Goal: Task Accomplishment & Management: Complete application form

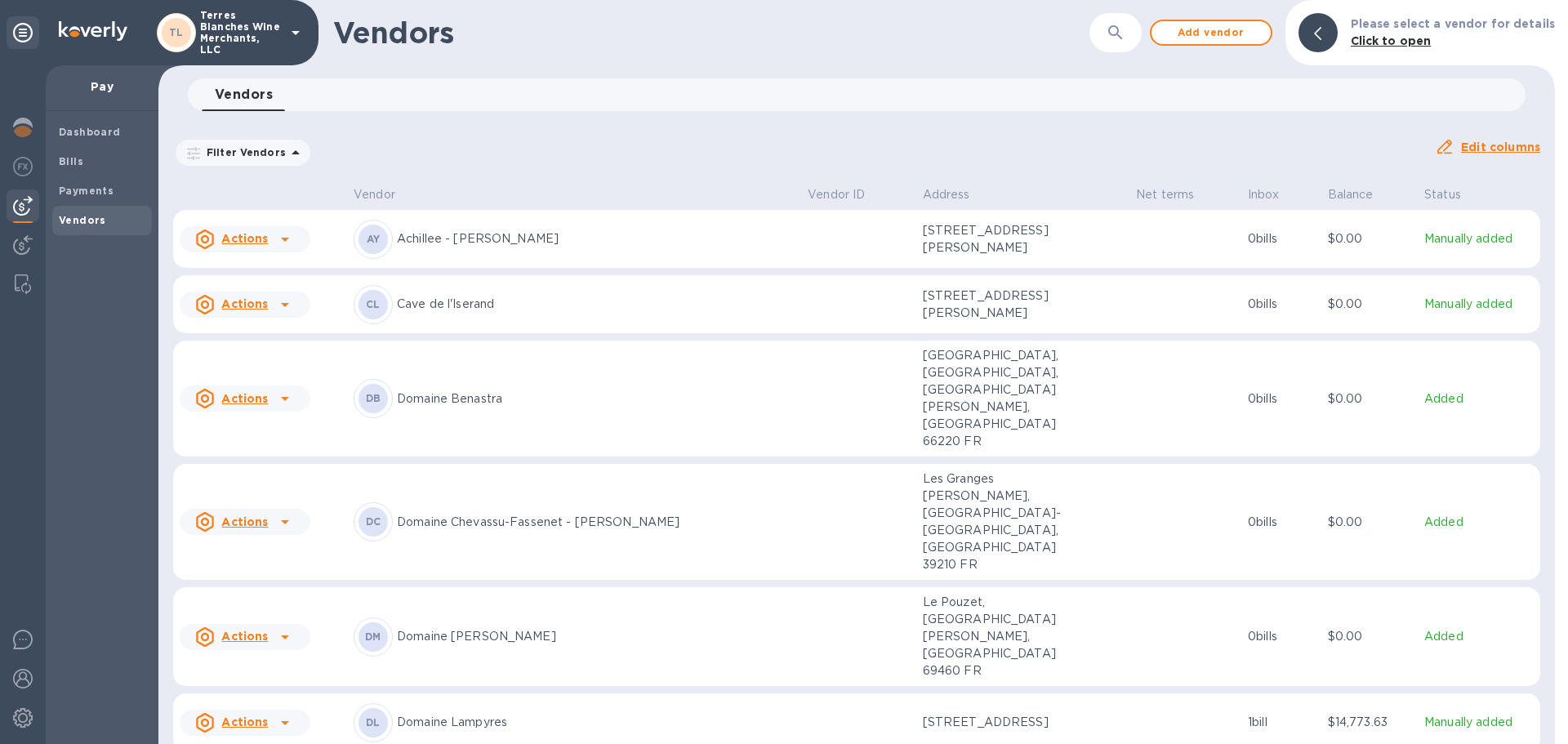
click at [284, 307] on icon at bounding box center [285, 305] width 8 height 4
click at [261, 380] on b "Add new bill" at bounding box center [263, 380] width 76 height 13
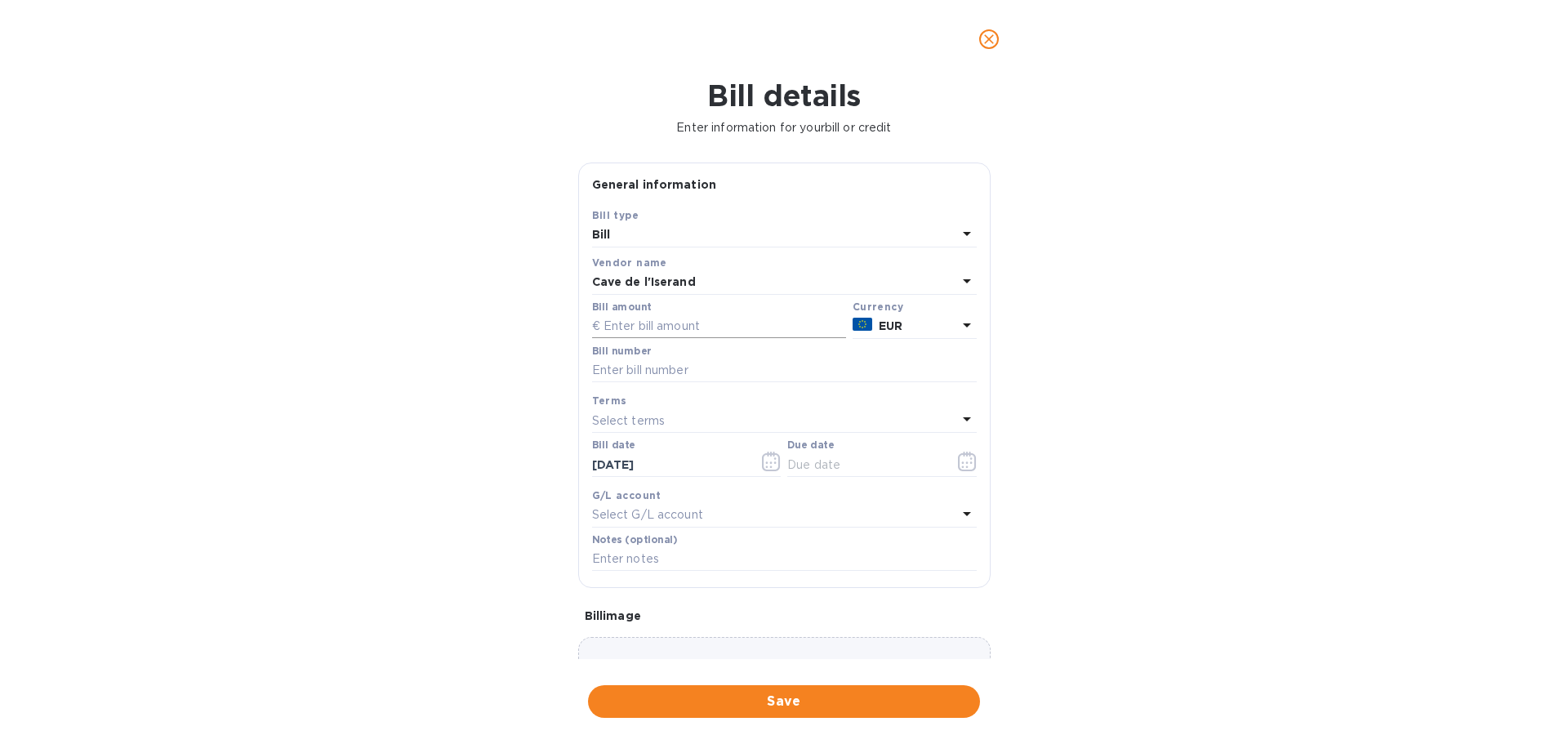
click at [659, 319] on input "text" at bounding box center [719, 326] width 254 height 24
type input "14,025.45"
click at [661, 359] on input "text" at bounding box center [784, 370] width 385 height 24
type input "250804"
click at [412, 396] on div "Bill details Enter information for your bill or credit General information Save…" at bounding box center [784, 410] width 1568 height 665
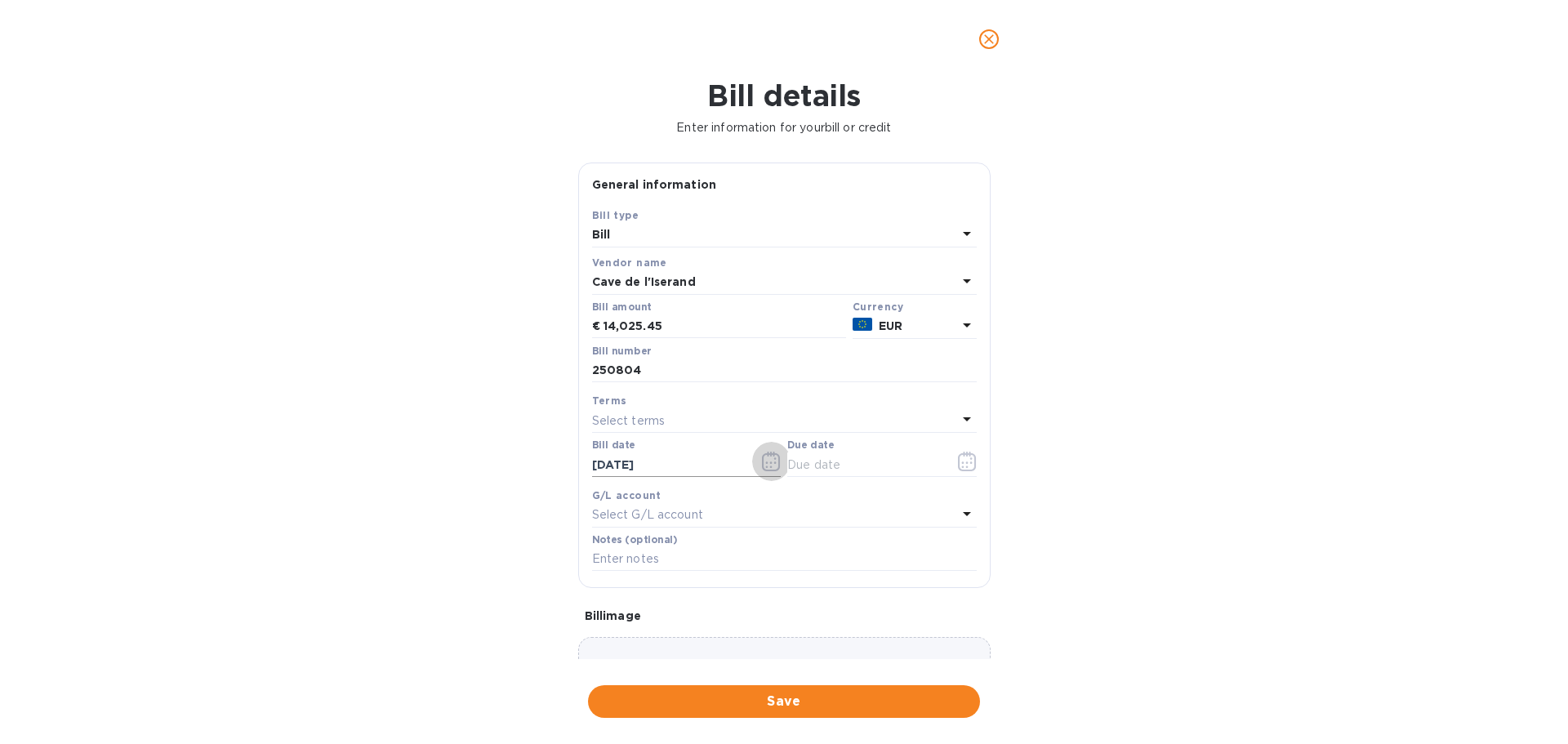
click at [765, 461] on icon "button" at bounding box center [771, 461] width 19 height 20
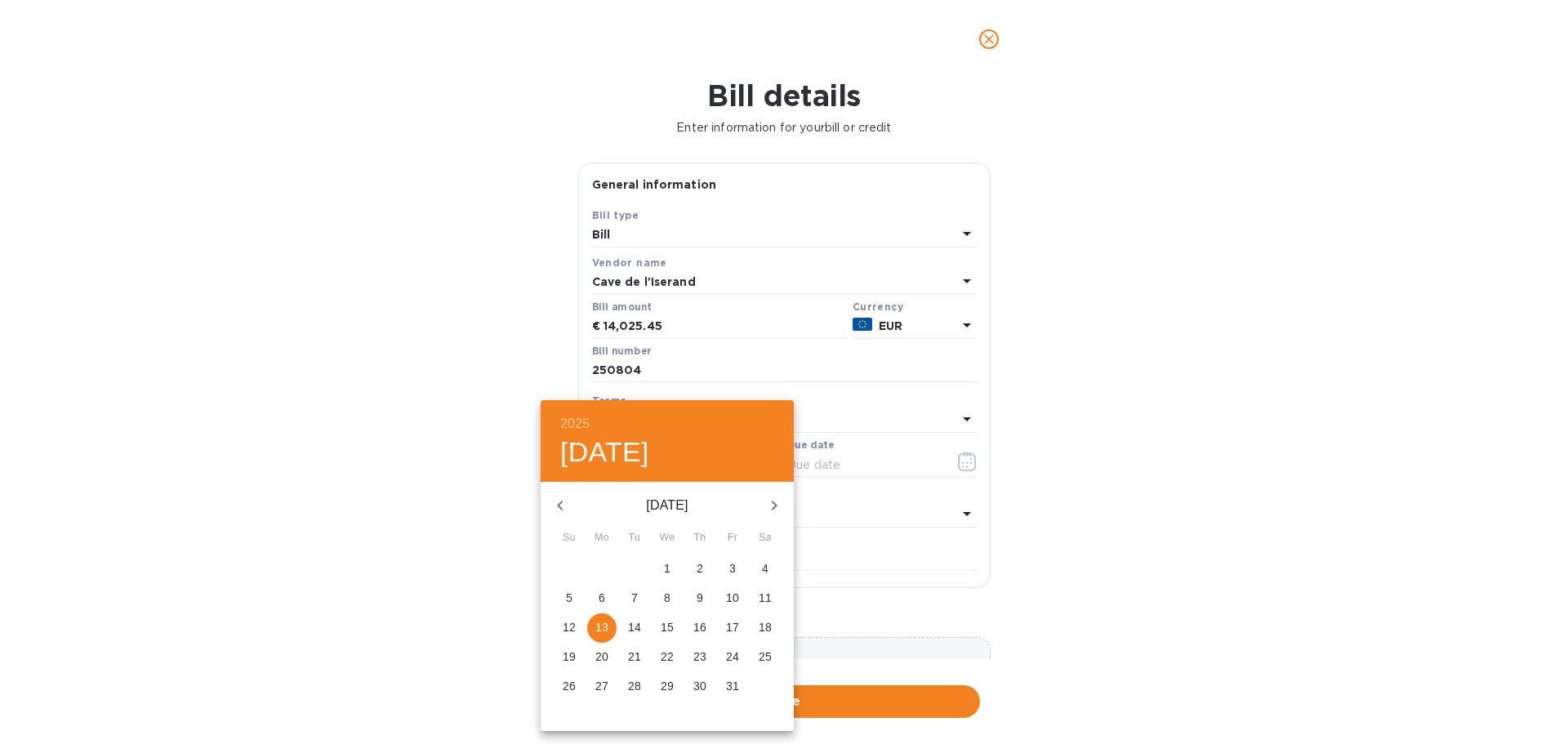
click at [559, 502] on icon "button" at bounding box center [560, 505] width 20 height 20
click at [560, 502] on icon "button" at bounding box center [560, 505] width 20 height 20
click at [670, 593] on span "6" at bounding box center [667, 598] width 29 height 17
type input "[DATE]"
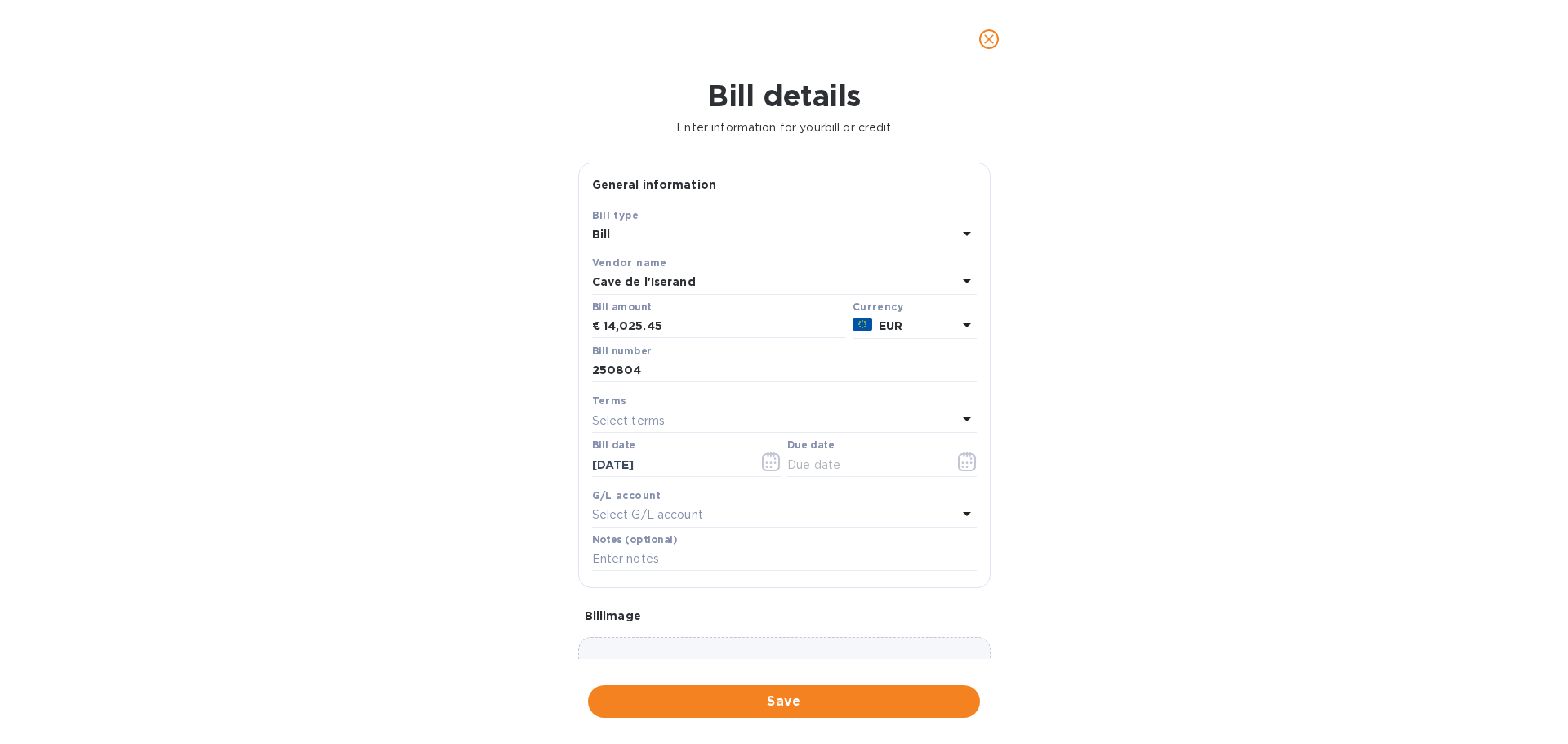
click at [665, 414] on div "Select terms" at bounding box center [774, 419] width 365 height 22
click at [624, 627] on p "Net 90" at bounding box center [778, 634] width 346 height 17
type input "[DATE]"
click at [445, 444] on div "Bill details Enter information for your bill or credit General information Save…" at bounding box center [784, 410] width 1568 height 665
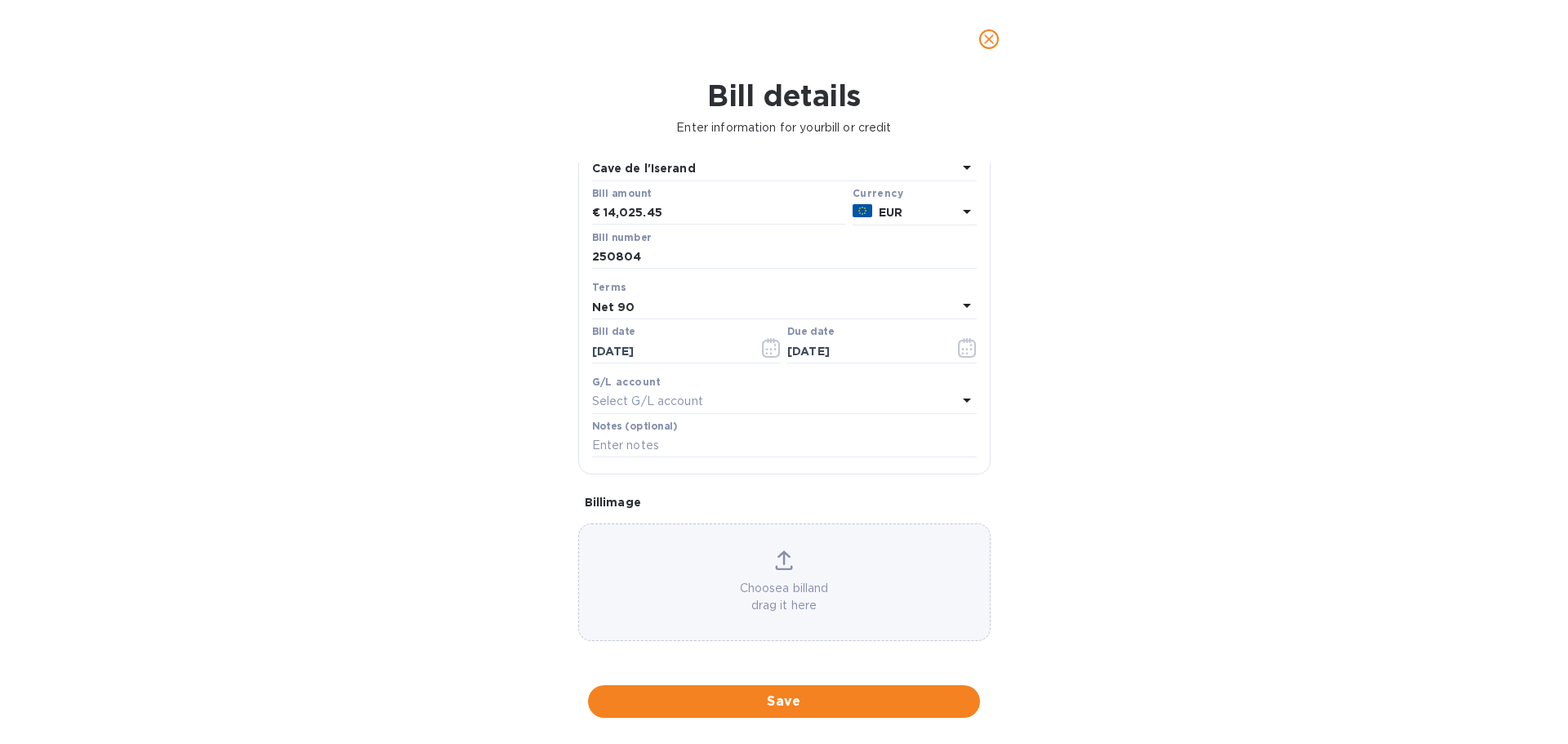
scroll to position [115, 0]
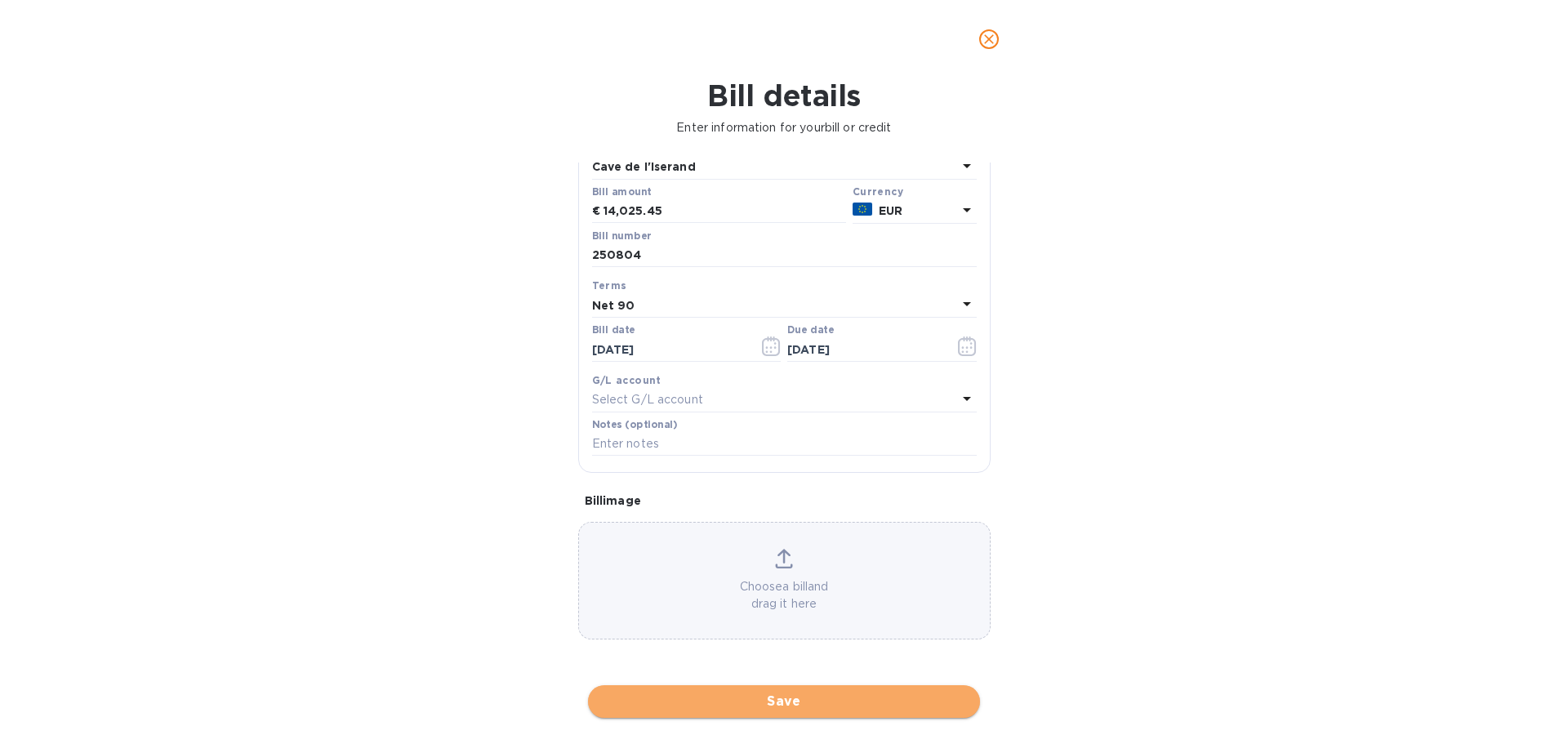
click at [794, 705] on span "Save" at bounding box center [784, 702] width 366 height 20
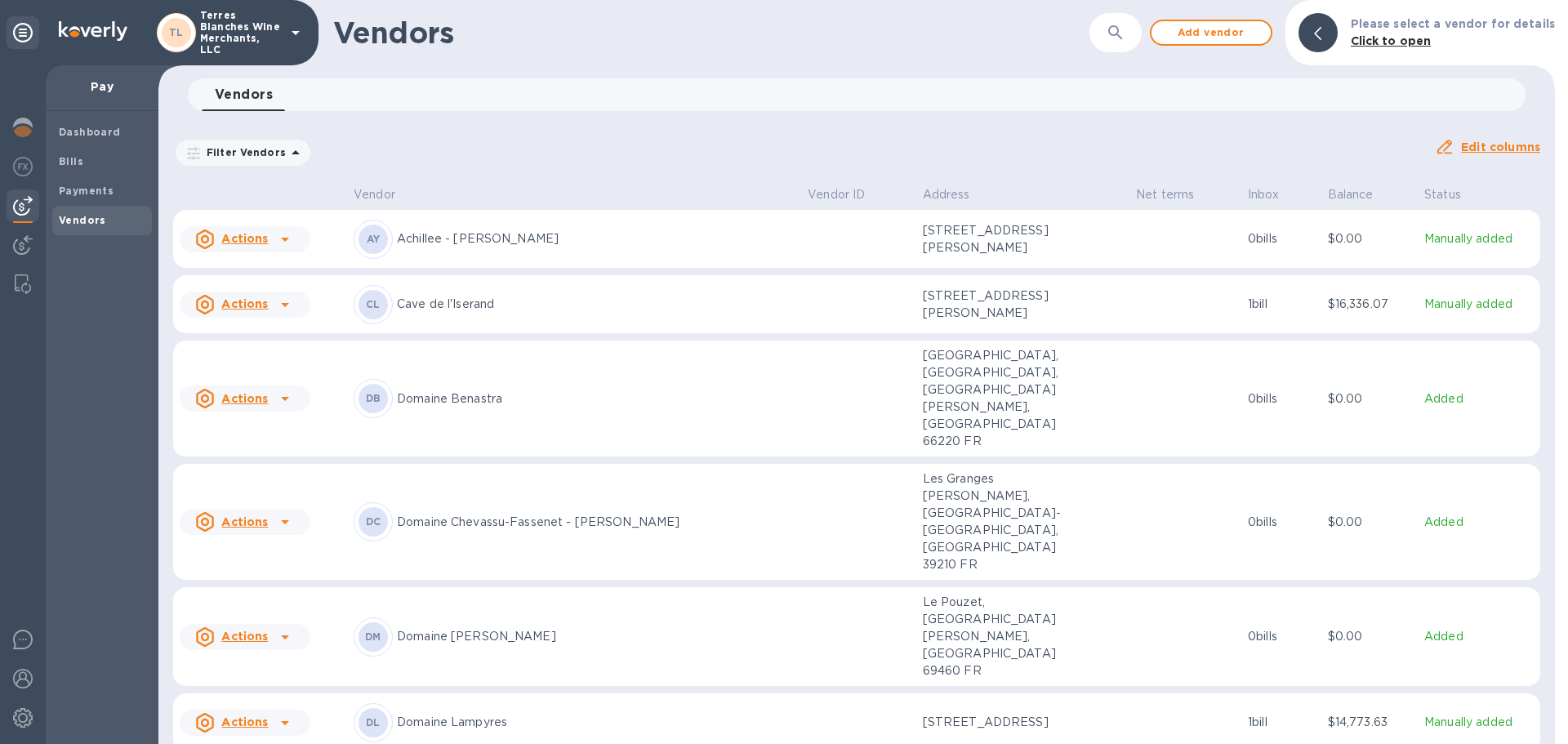
click at [465, 311] on p "Cave de l'Iserand" at bounding box center [596, 304] width 398 height 17
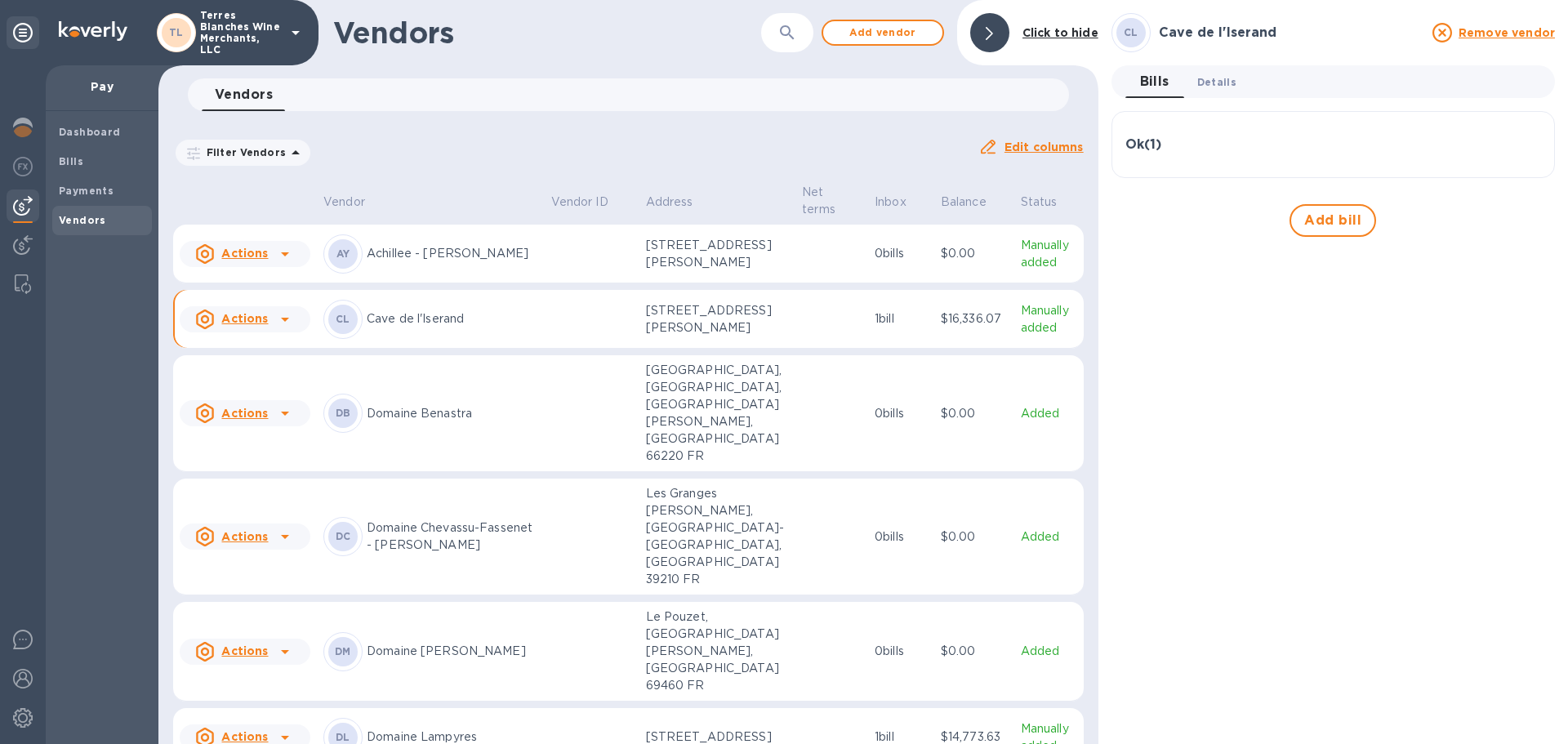
click at [1215, 78] on span "Details 0" at bounding box center [1217, 82] width 39 height 17
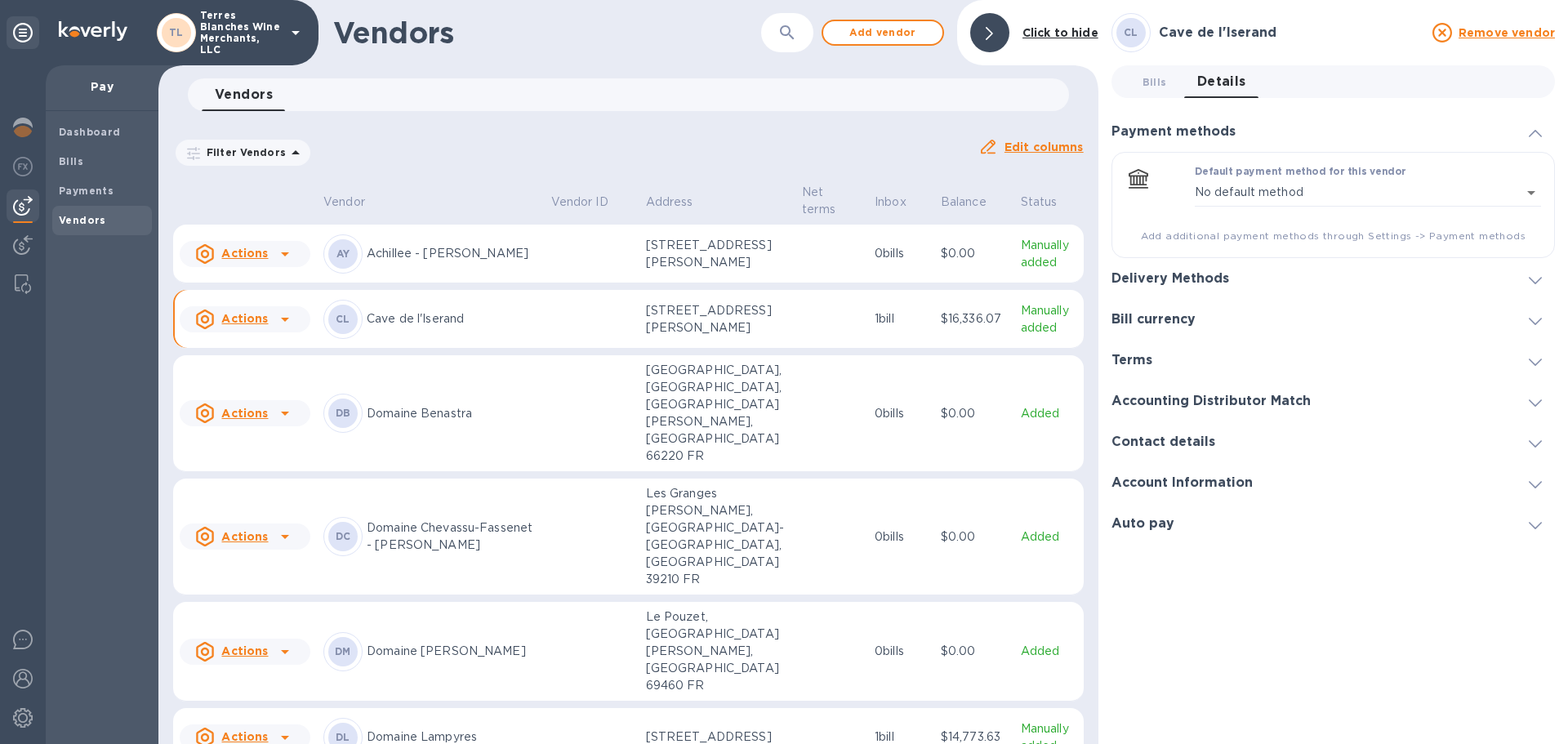
click at [1252, 280] on div "Delivery Methods" at bounding box center [1333, 278] width 444 height 41
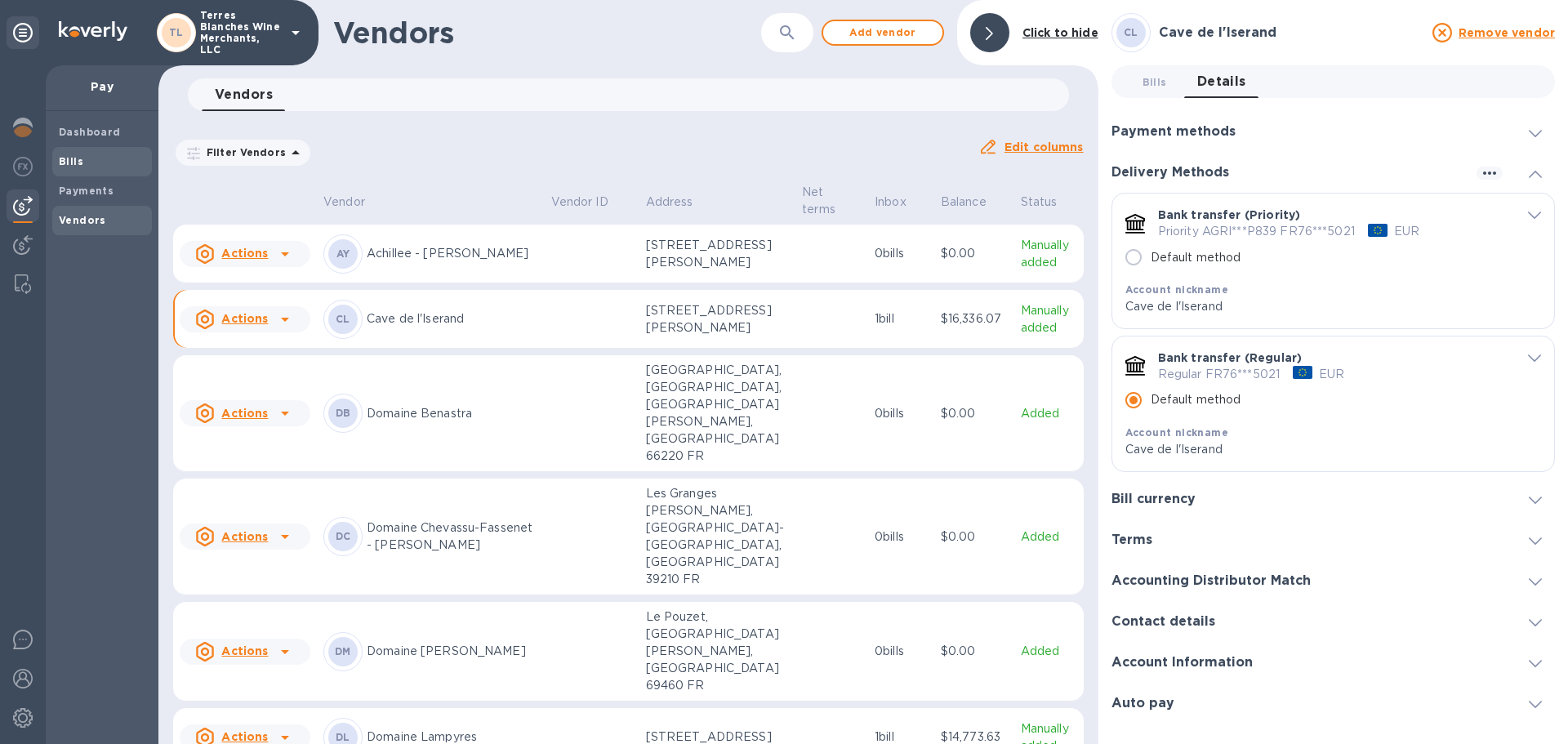
click at [64, 156] on b "Bills" at bounding box center [71, 161] width 24 height 12
